Goal: Task Accomplishment & Management: Complete application form

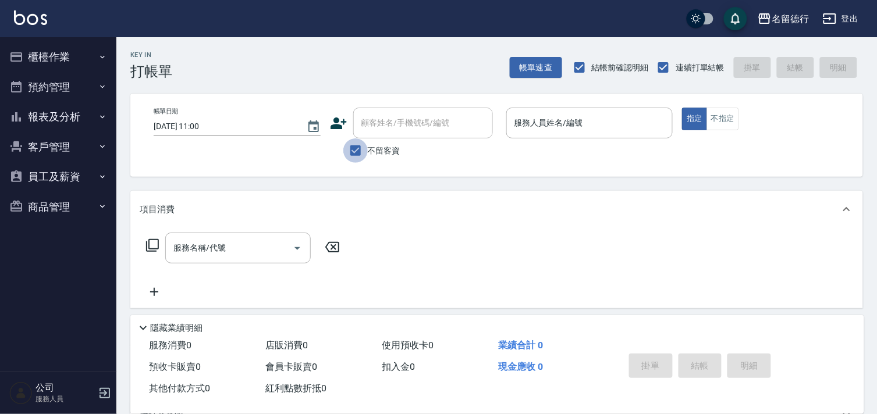
click at [350, 152] on input "不留客資" at bounding box center [355, 150] width 24 height 24
checkbox input "false"
click at [377, 120] on div "顧客姓名/手機號碼/編號 顧客姓名/手機號碼/編號" at bounding box center [423, 123] width 140 height 31
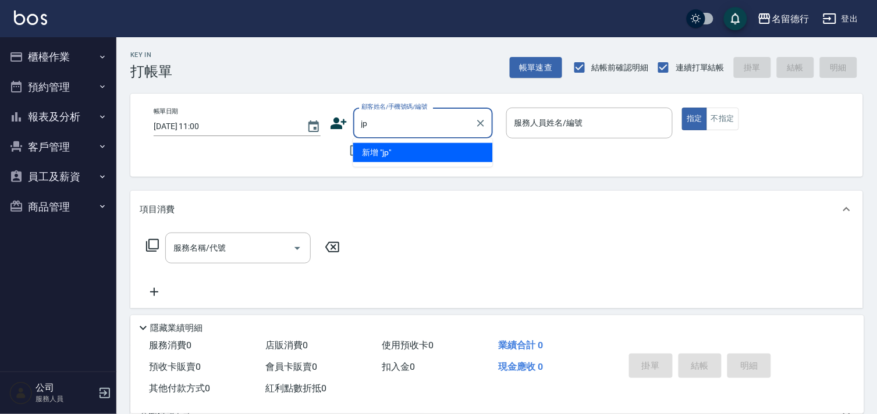
type input "j"
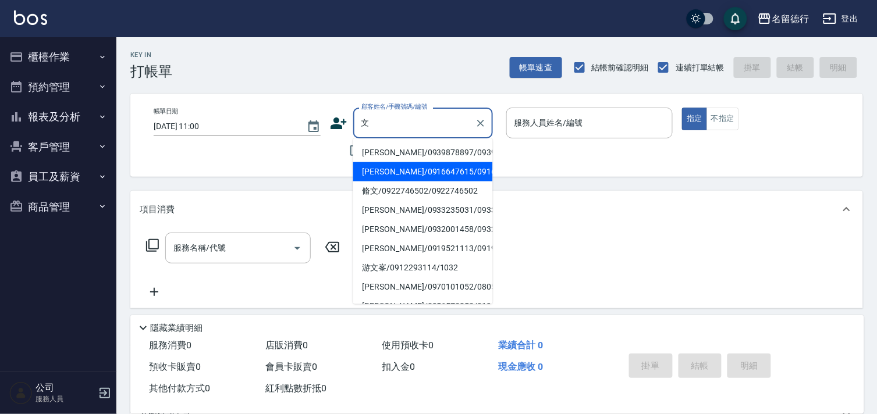
click at [383, 181] on li "[PERSON_NAME]/0916647615/0916647615" at bounding box center [423, 171] width 140 height 19
type input "[PERSON_NAME]/0916647615/0916647615"
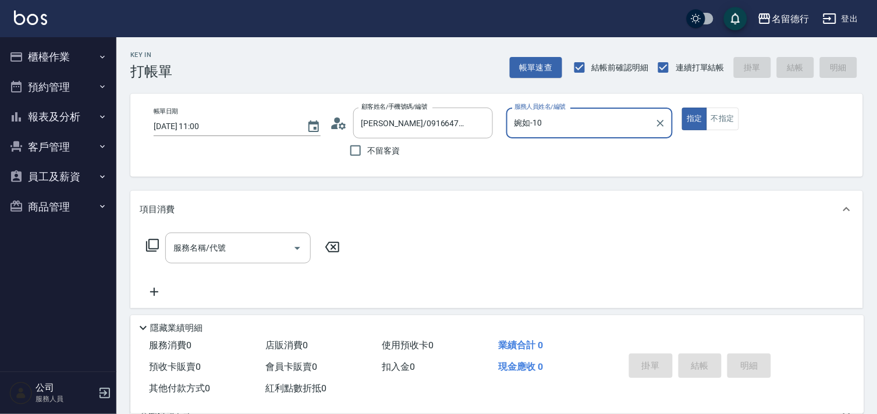
type input "婉如-10"
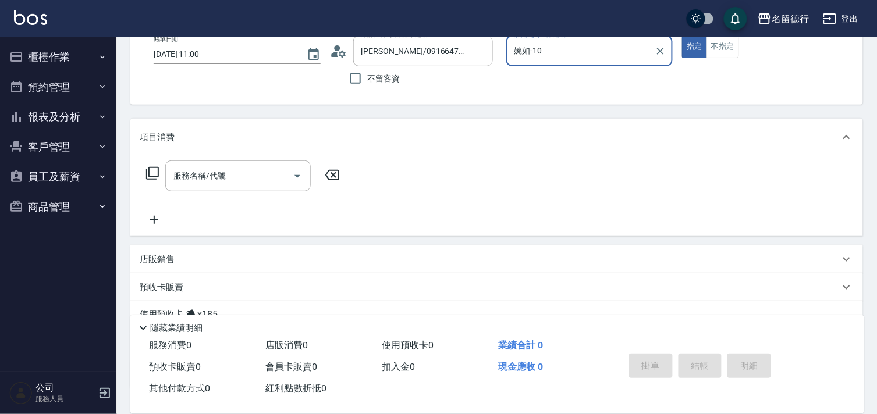
scroll to position [156, 0]
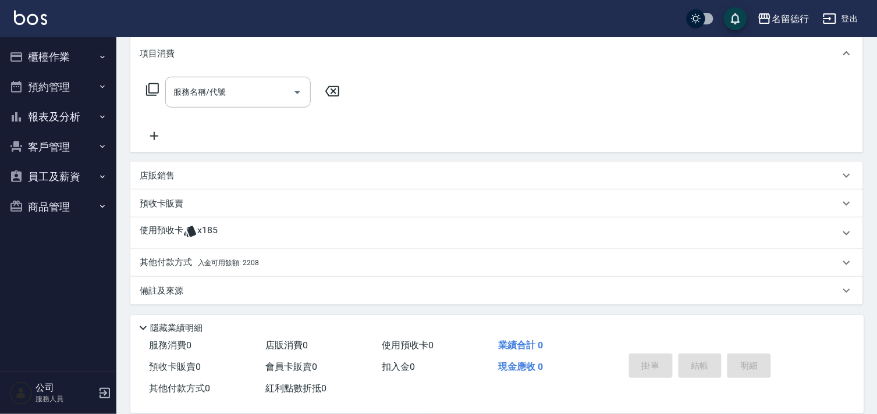
click at [185, 236] on icon at bounding box center [190, 232] width 14 height 14
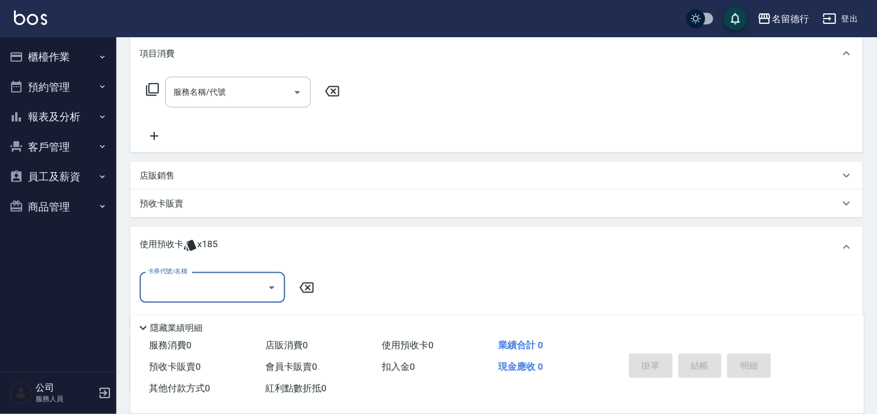
scroll to position [0, 0]
click at [194, 289] on input "卡券代號/名稱" at bounding box center [203, 287] width 117 height 20
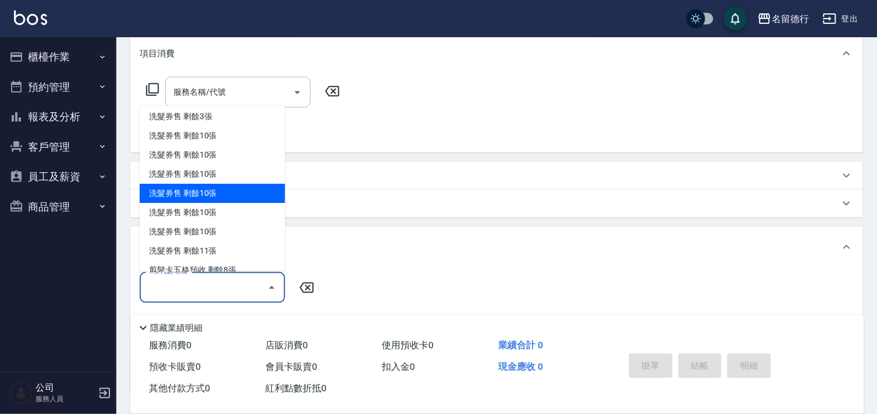
scroll to position [129, 0]
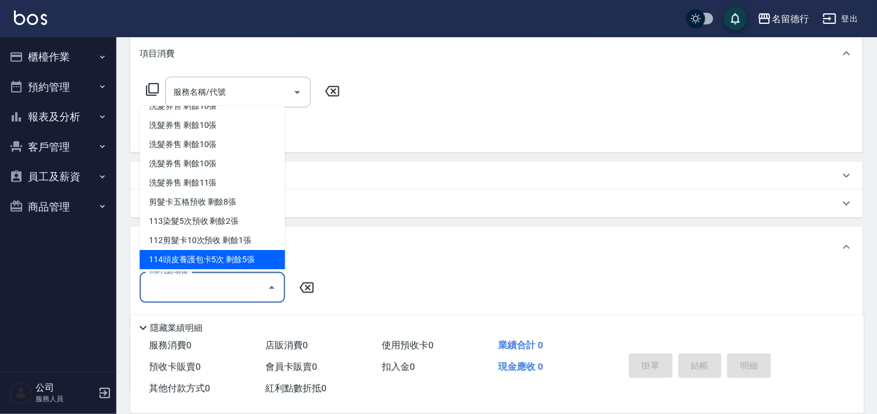
click at [187, 256] on div "114頭皮養護包卡5次 剩餘5張" at bounding box center [212, 260] width 145 height 19
type input "114頭皮養護包卡5次"
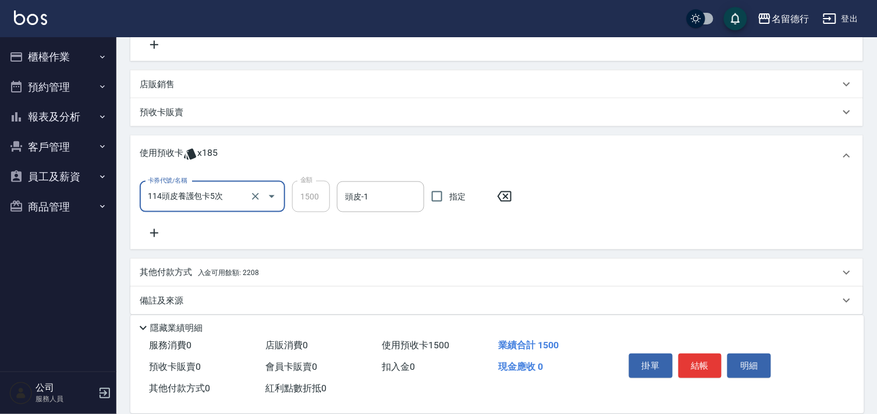
scroll to position [258, 0]
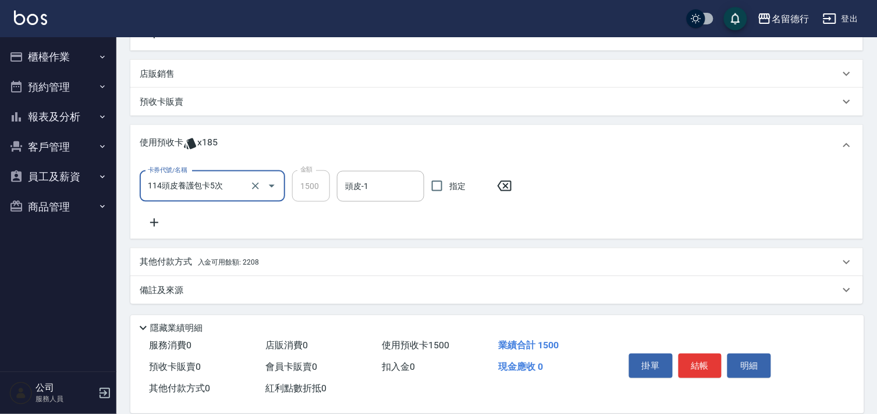
click at [152, 225] on icon at bounding box center [154, 223] width 29 height 14
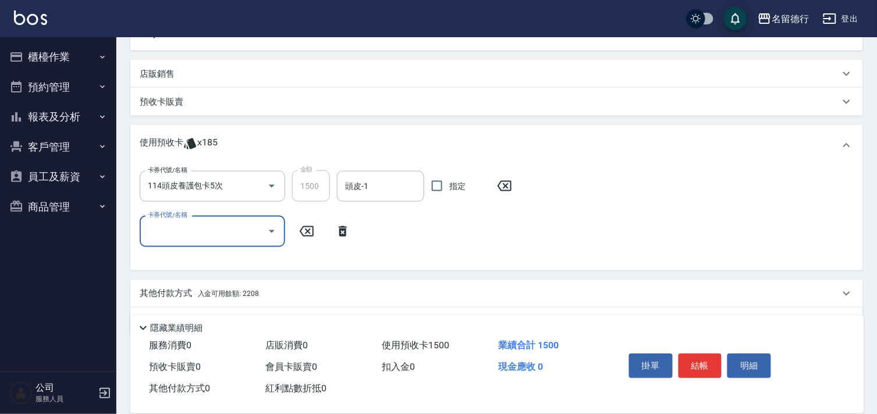
click at [153, 224] on input "卡券代號/名稱" at bounding box center [203, 231] width 117 height 20
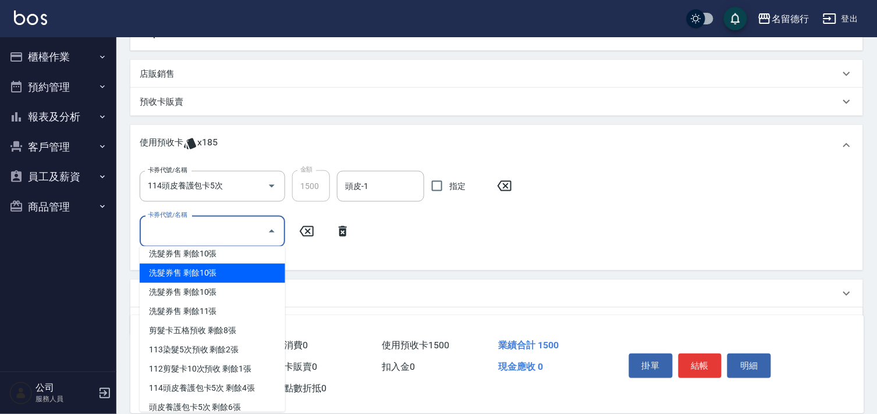
scroll to position [258, 0]
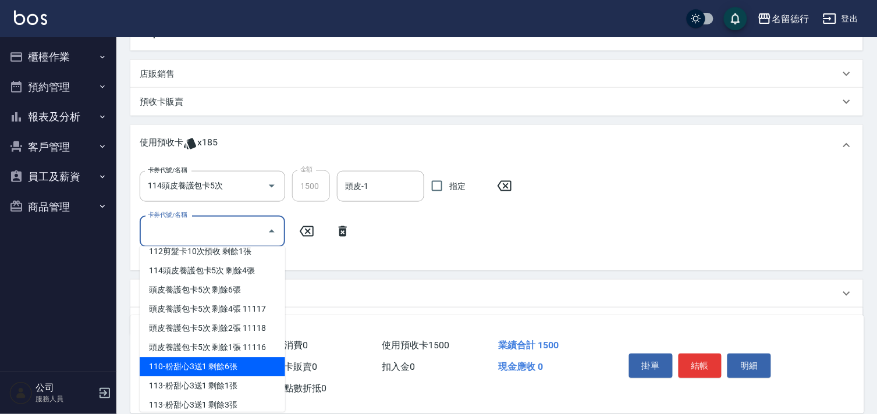
click at [188, 362] on div "110-粉甜心3送1 剩餘6張" at bounding box center [212, 367] width 145 height 19
type input "110-粉甜心3送1"
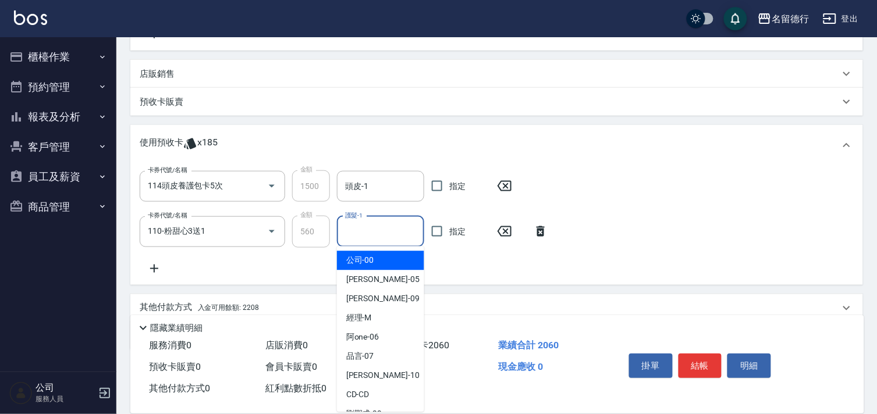
click at [370, 237] on input "護髮-1" at bounding box center [380, 232] width 77 height 20
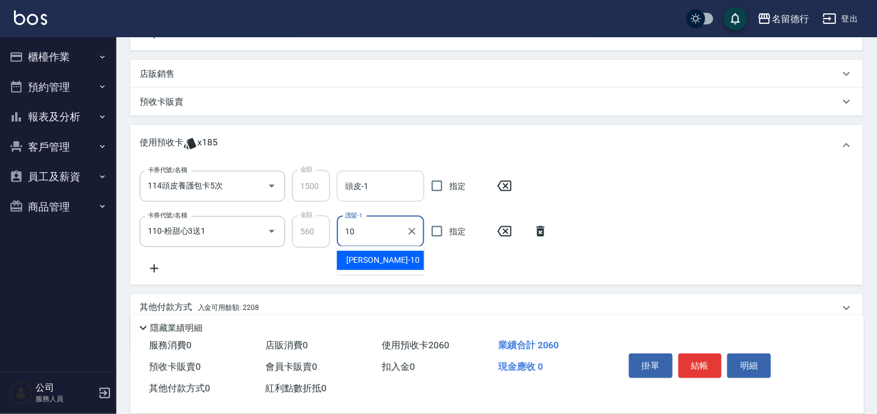
type input "婉如-10"
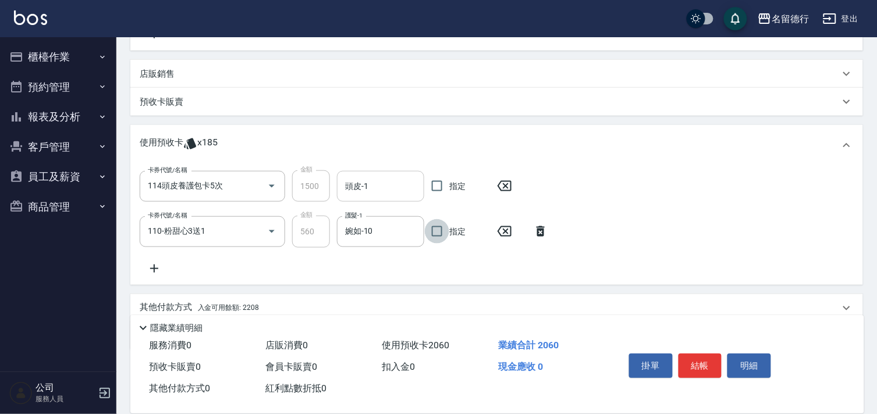
click at [352, 182] on input "頭皮-1" at bounding box center [380, 186] width 77 height 20
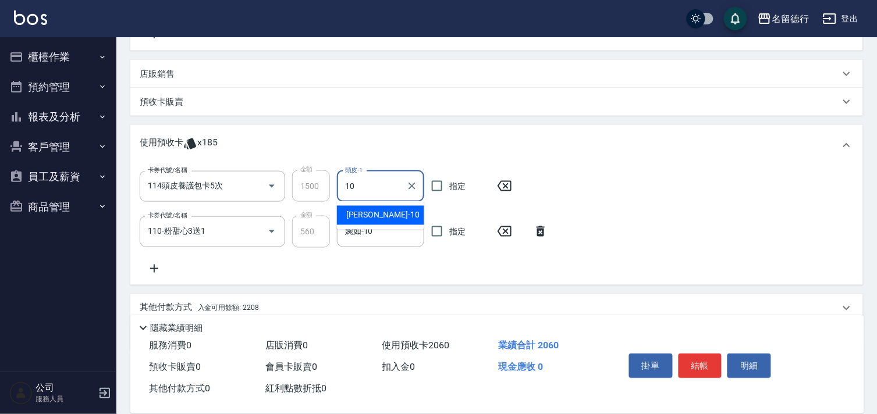
type input "婉如-10"
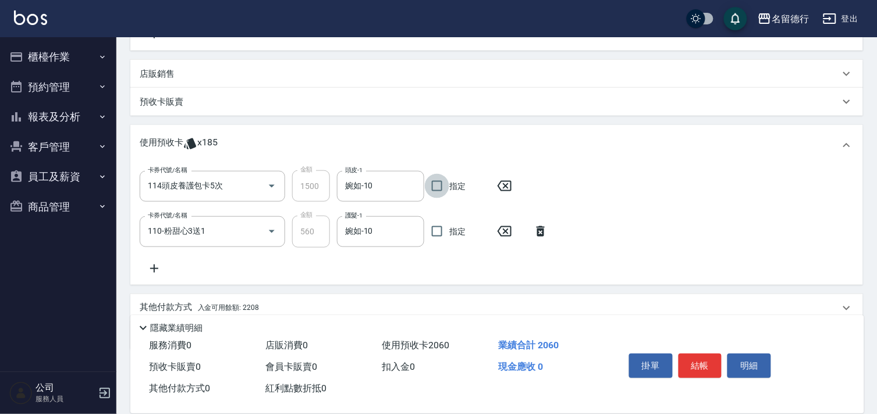
click at [440, 230] on input "指定" at bounding box center [437, 231] width 24 height 24
checkbox input "true"
click at [436, 184] on input "指定" at bounding box center [437, 186] width 24 height 24
checkbox input "true"
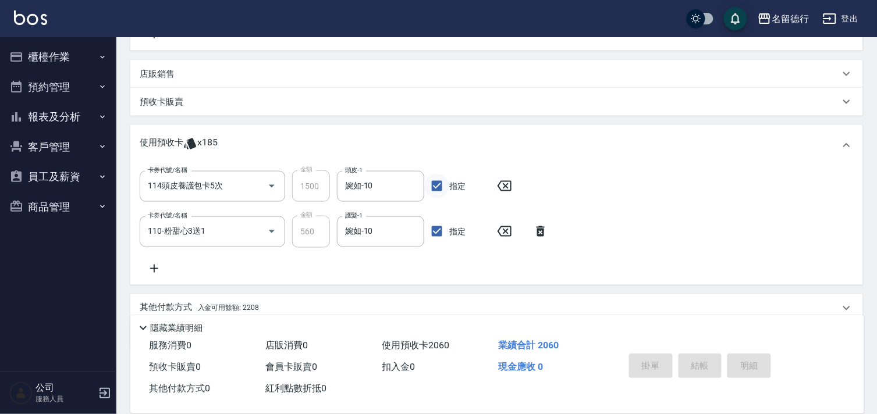
type input "[DATE] 12:35"
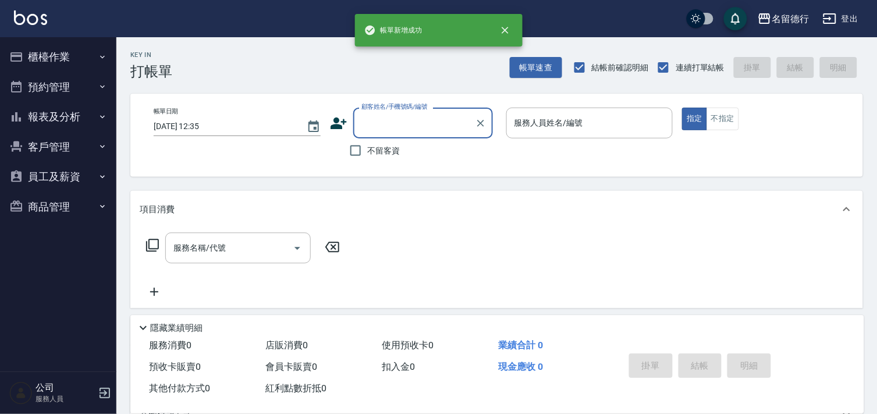
scroll to position [0, 0]
